Goal: Transaction & Acquisition: Purchase product/service

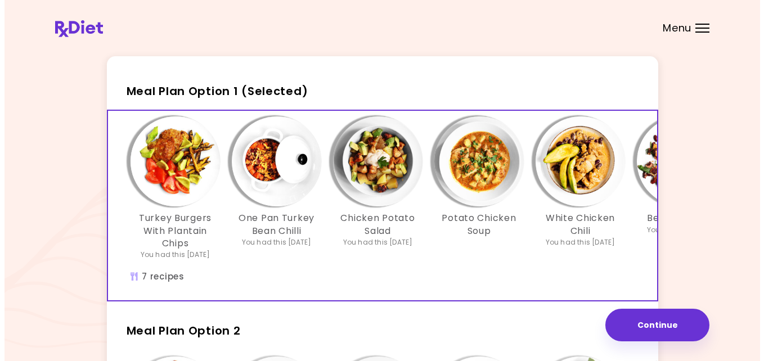
scroll to position [22, 0]
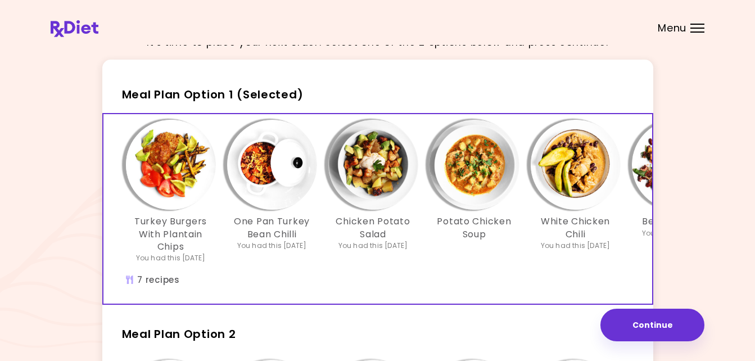
click at [170, 165] on img "Info - Turkey Burgers With Plantain Chips - Meal Plan Option 1 (Selected)" at bounding box center [171, 165] width 90 height 90
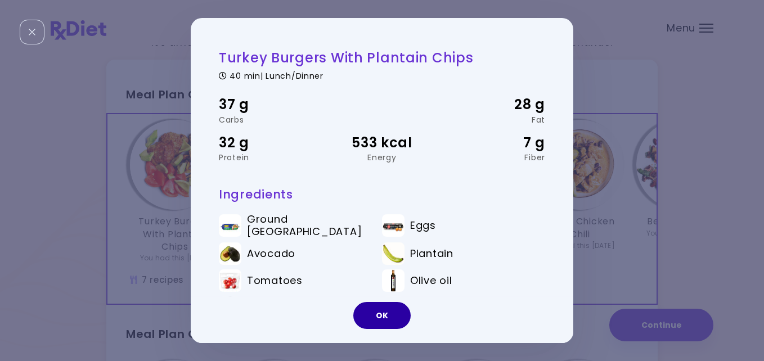
click at [378, 312] on button "OK" at bounding box center [381, 315] width 57 height 27
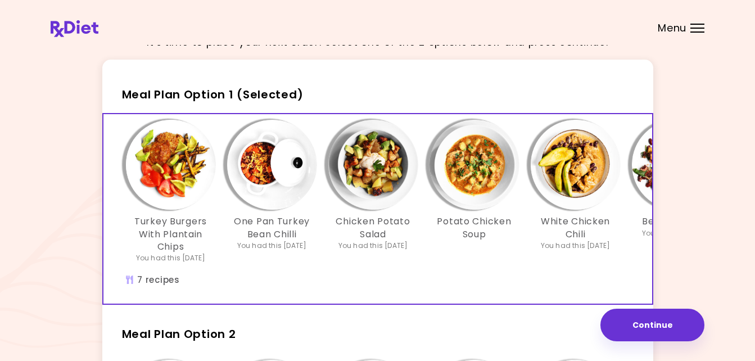
click at [261, 175] on img "Info - One Pan Turkey Bean Chilli - Meal Plan Option 1 (Selected)" at bounding box center [272, 165] width 90 height 90
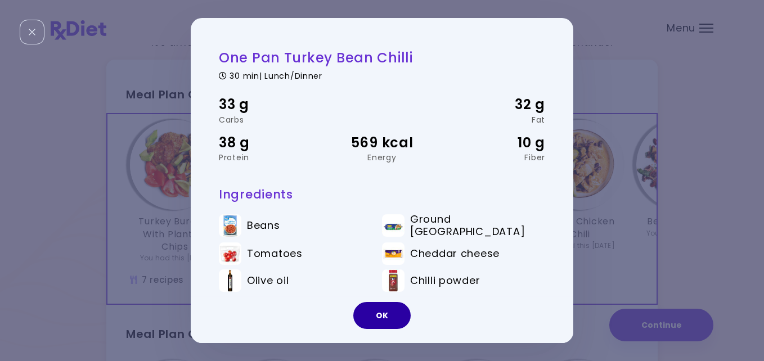
click at [386, 311] on button "OK" at bounding box center [381, 315] width 57 height 27
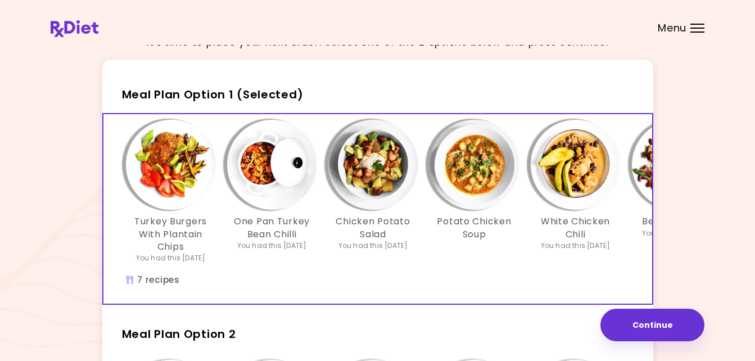
click at [373, 184] on img "Info - Chicken Potato Salad - Meal Plan Option 1 (Selected)" at bounding box center [373, 165] width 90 height 90
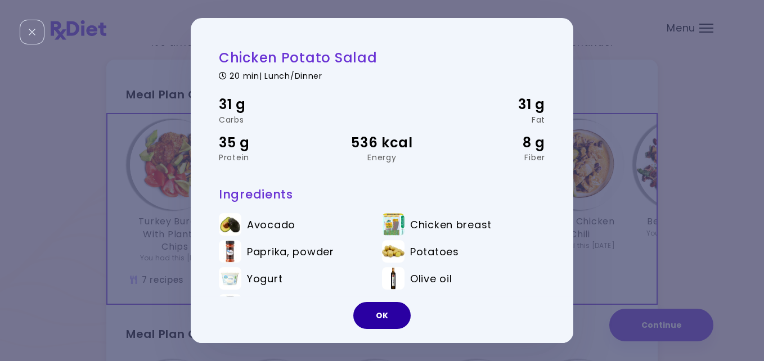
click at [374, 311] on button "OK" at bounding box center [381, 315] width 57 height 27
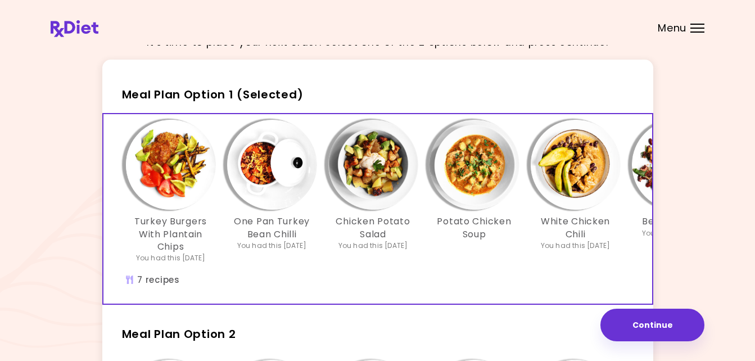
click at [638, 160] on img "Info - Beans on Eggs - Meal Plan Option 1 (Selected)" at bounding box center [677, 165] width 90 height 90
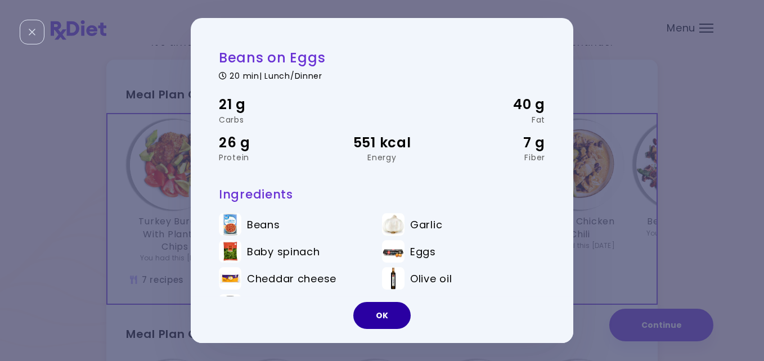
click at [373, 310] on button "OK" at bounding box center [381, 315] width 57 height 27
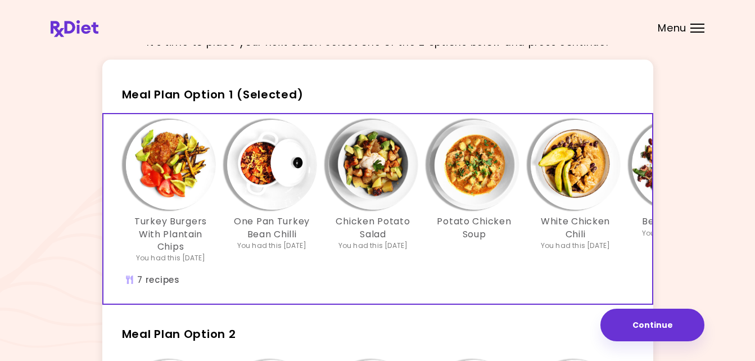
click at [569, 162] on img "Info - White Chicken Chili - Meal Plan Option 1 (Selected)" at bounding box center [576, 165] width 90 height 90
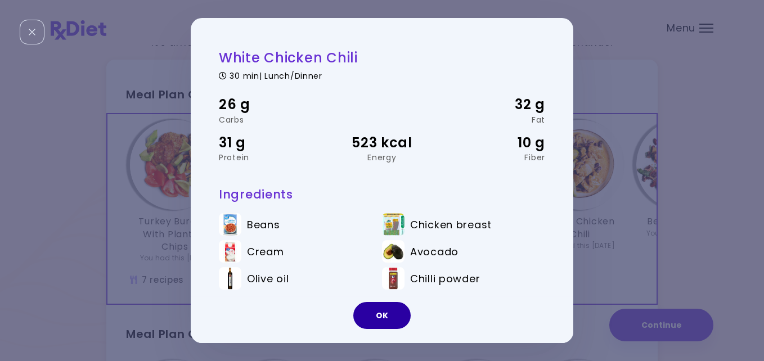
click at [382, 310] on button "OK" at bounding box center [381, 315] width 57 height 27
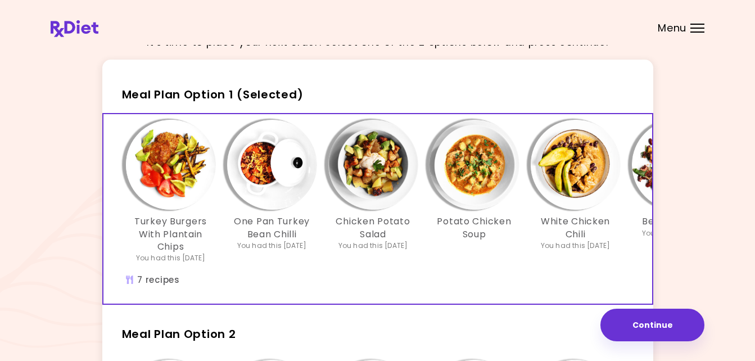
click at [477, 244] on div "Potato Chicken Soup" at bounding box center [474, 191] width 101 height 143
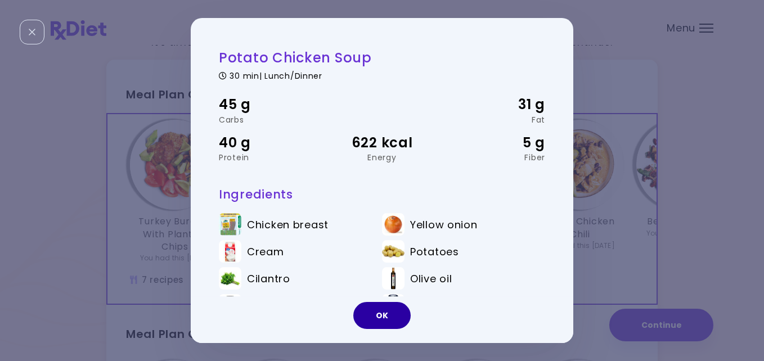
click at [386, 312] on button "OK" at bounding box center [381, 315] width 57 height 27
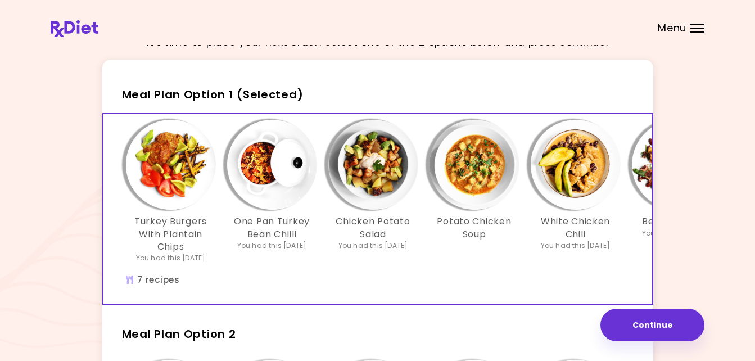
click at [252, 89] on span "Meal Plan Option 1 (Selected)" at bounding box center [213, 95] width 182 height 16
click at [204, 87] on span "Meal Plan Option 1 (Selected)" at bounding box center [213, 95] width 182 height 16
click at [647, 318] on button "Continue" at bounding box center [652, 325] width 104 height 33
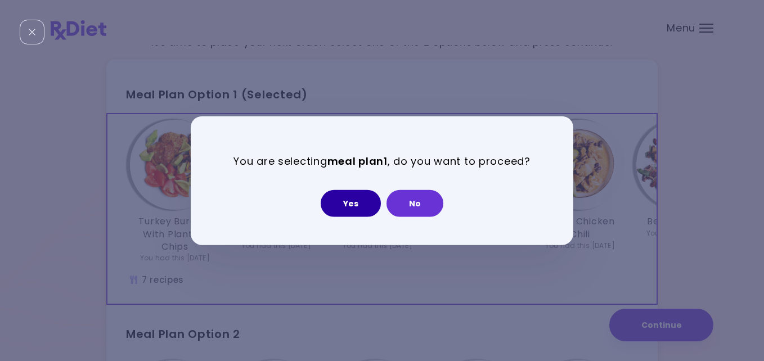
click at [353, 199] on button "Yes" at bounding box center [350, 202] width 60 height 27
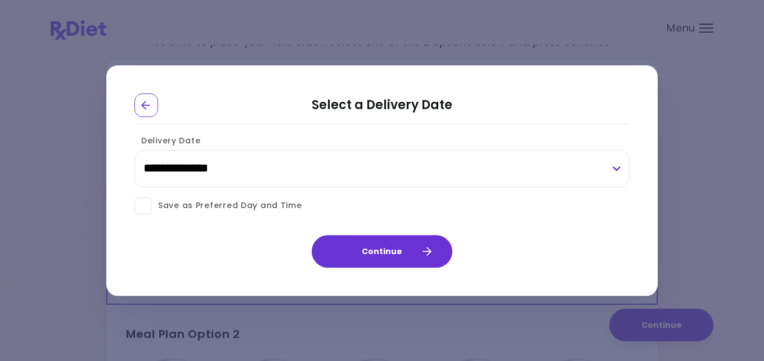
click at [147, 205] on span at bounding box center [142, 205] width 17 height 17
click at [146, 205] on span at bounding box center [142, 205] width 17 height 17
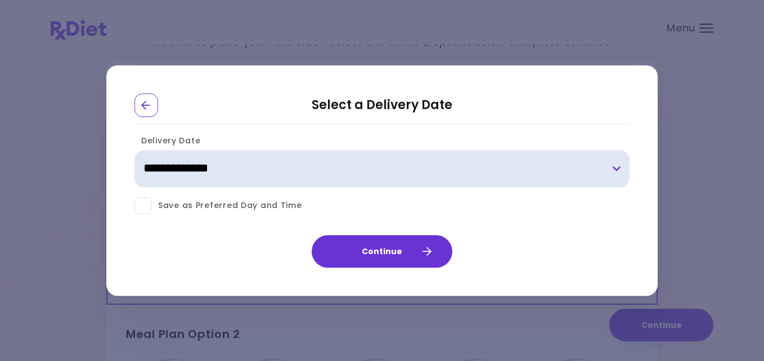
click at [235, 164] on select "**********" at bounding box center [381, 168] width 495 height 37
select select "**********"
click at [134, 150] on select "**********" at bounding box center [381, 168] width 495 height 37
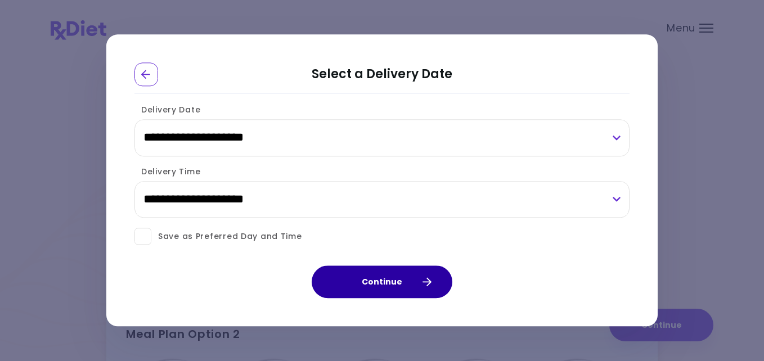
click at [391, 278] on button "Continue" at bounding box center [381, 282] width 141 height 33
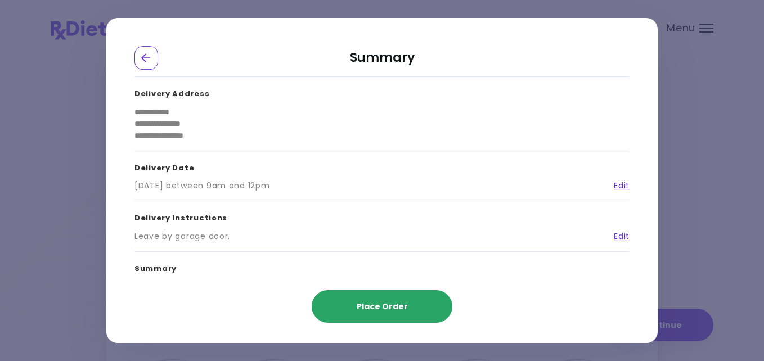
click at [379, 303] on span "Place Order" at bounding box center [381, 306] width 51 height 11
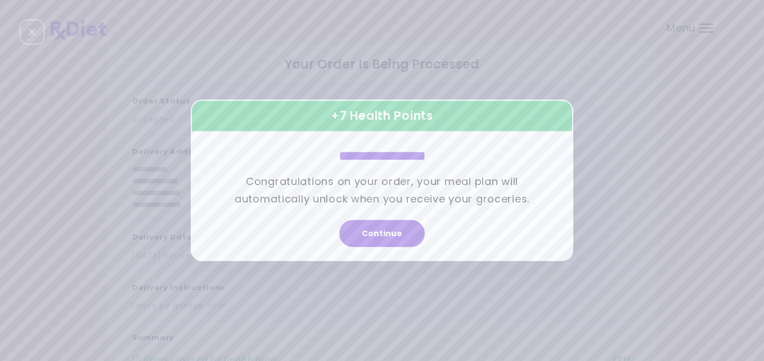
scroll to position [0, 0]
